Goal: Task Accomplishment & Management: Manage account settings

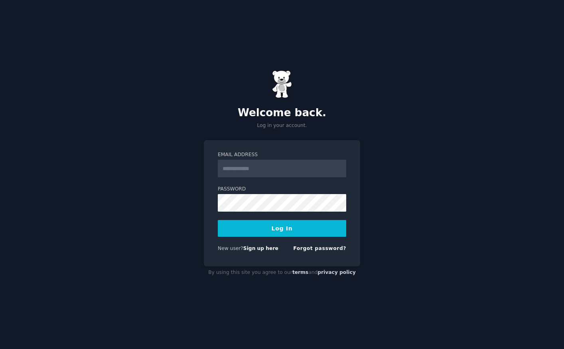
click at [273, 175] on input "Email Address" at bounding box center [282, 169] width 129 height 18
type input "**********"
click at [276, 232] on button "Log In" at bounding box center [282, 228] width 129 height 17
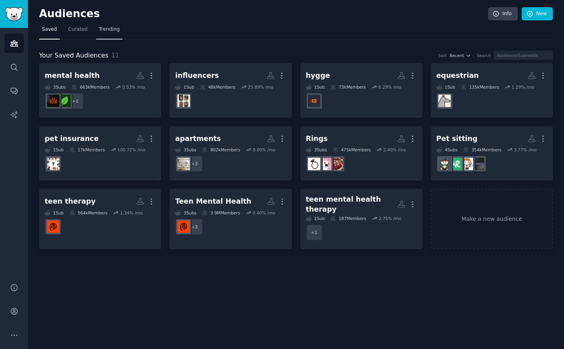
click at [112, 32] on span "Trending" at bounding box center [109, 29] width 21 height 7
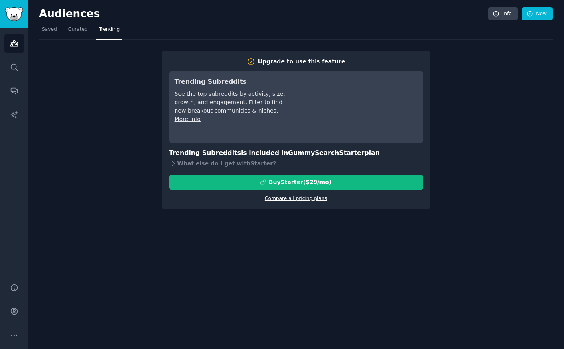
click at [279, 200] on link "Compare all pricing plans" at bounding box center [296, 199] width 62 height 6
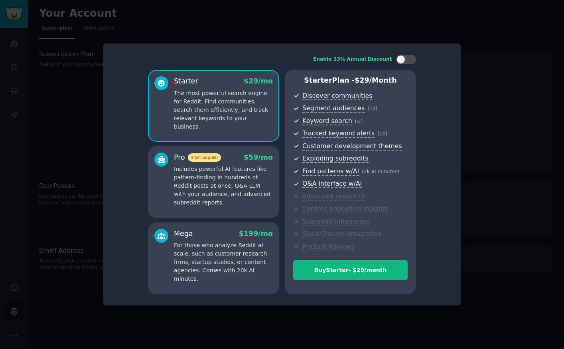
click at [307, 42] on div at bounding box center [282, 174] width 564 height 349
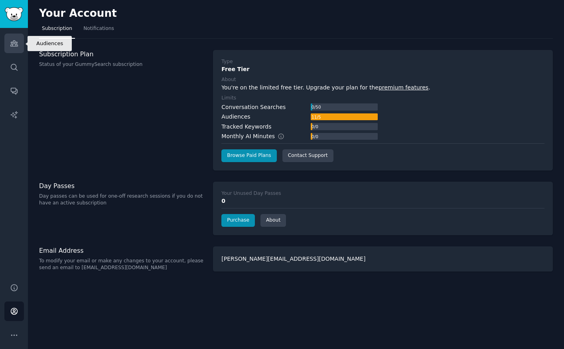
click at [20, 40] on link "Audiences" at bounding box center [14, 44] width 20 height 20
